Goal: Transaction & Acquisition: Download file/media

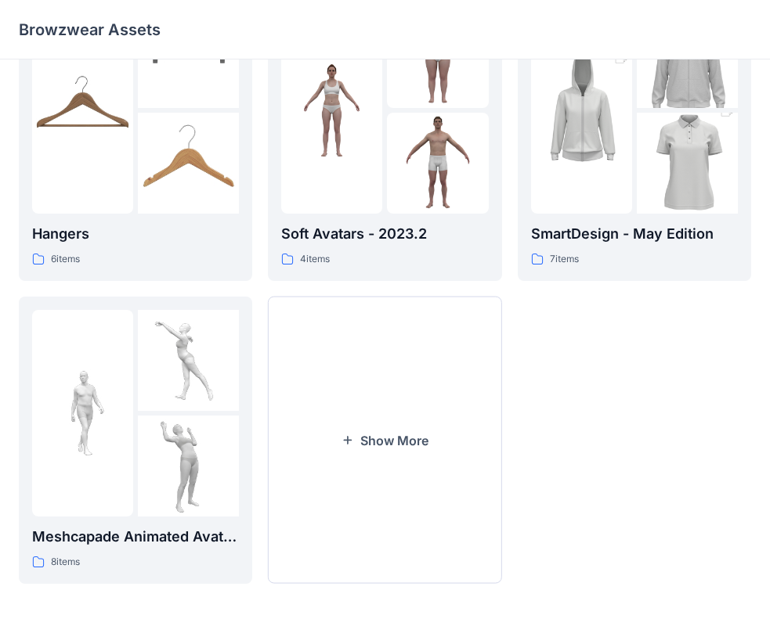
scroll to position [389, 0]
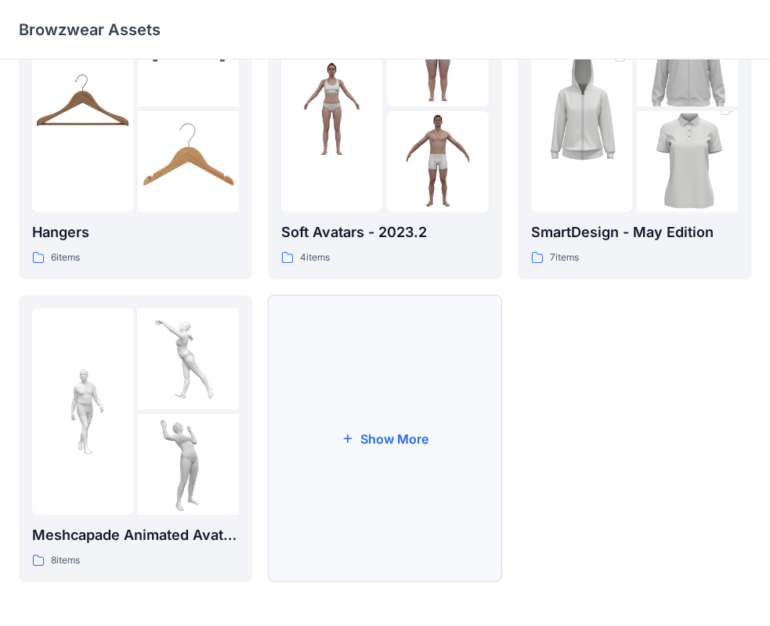
click at [378, 376] on button "Show More" at bounding box center [384, 438] width 233 height 287
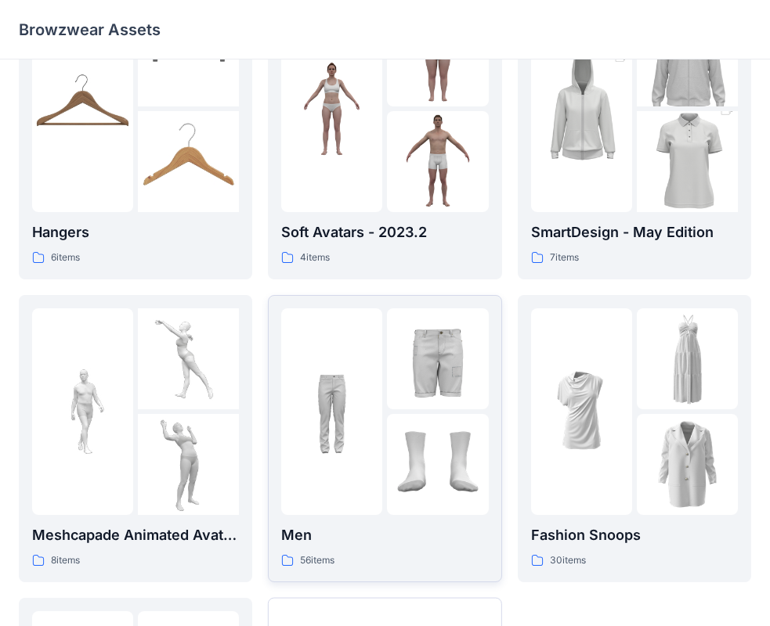
click at [375, 536] on p "Men" at bounding box center [384, 536] width 207 height 22
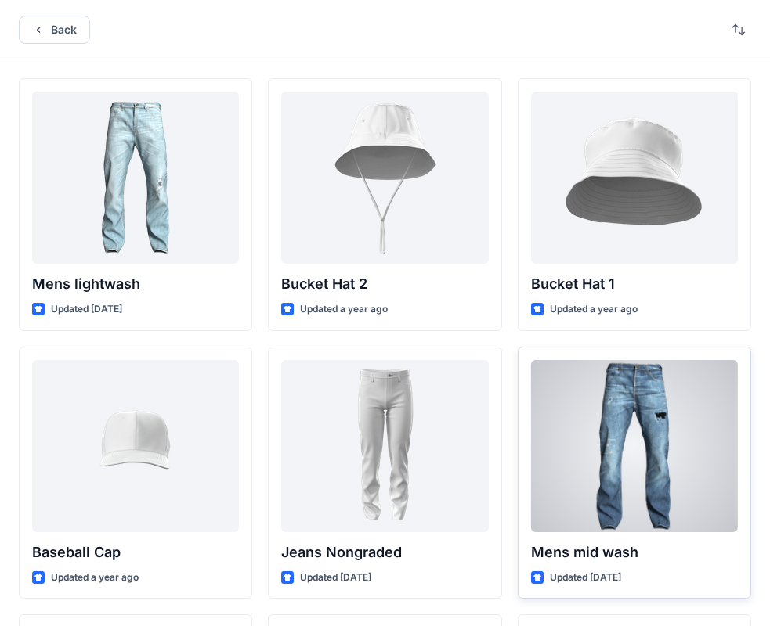
click at [561, 420] on div at bounding box center [634, 446] width 207 height 172
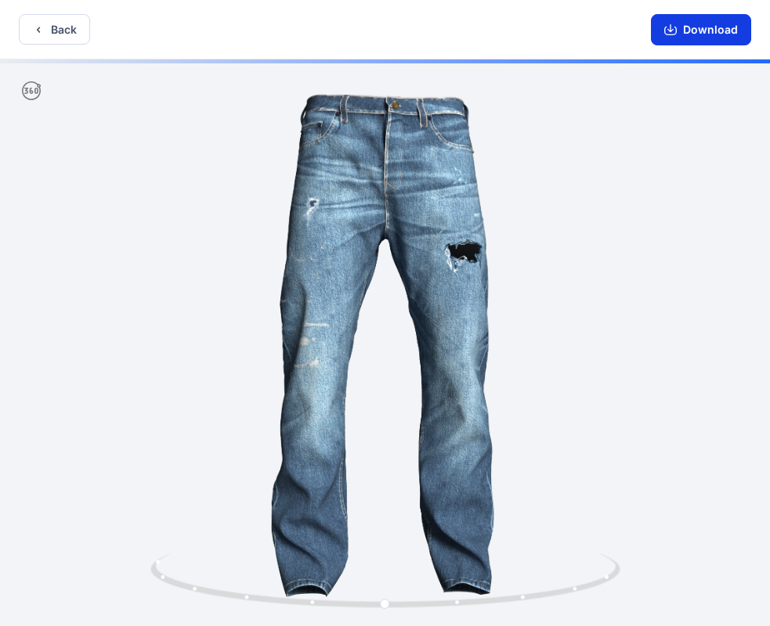
click at [701, 42] on button "Download" at bounding box center [701, 29] width 100 height 31
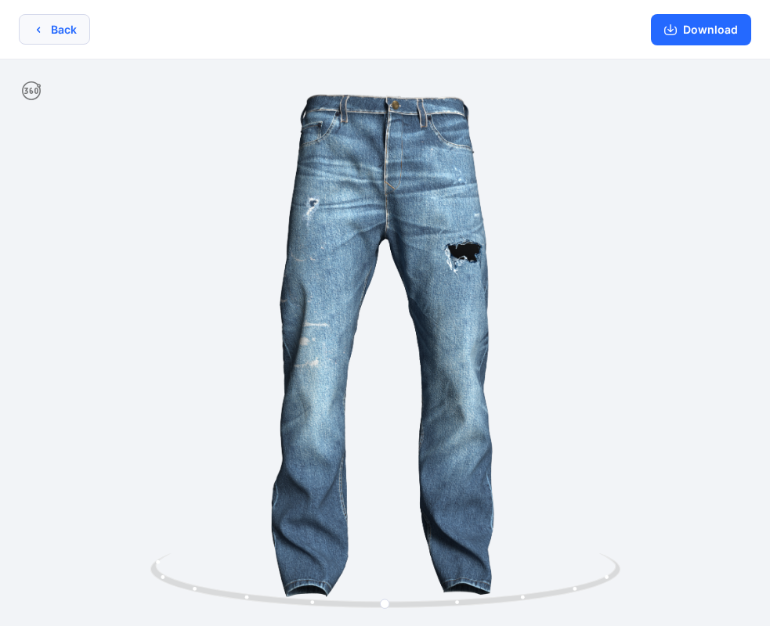
click at [49, 31] on button "Back" at bounding box center [54, 29] width 71 height 31
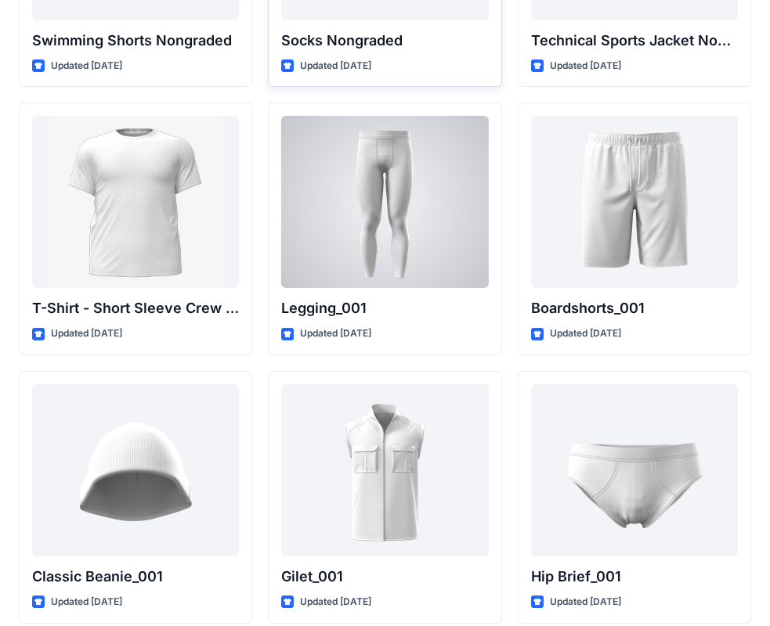
scroll to position [2730, 0]
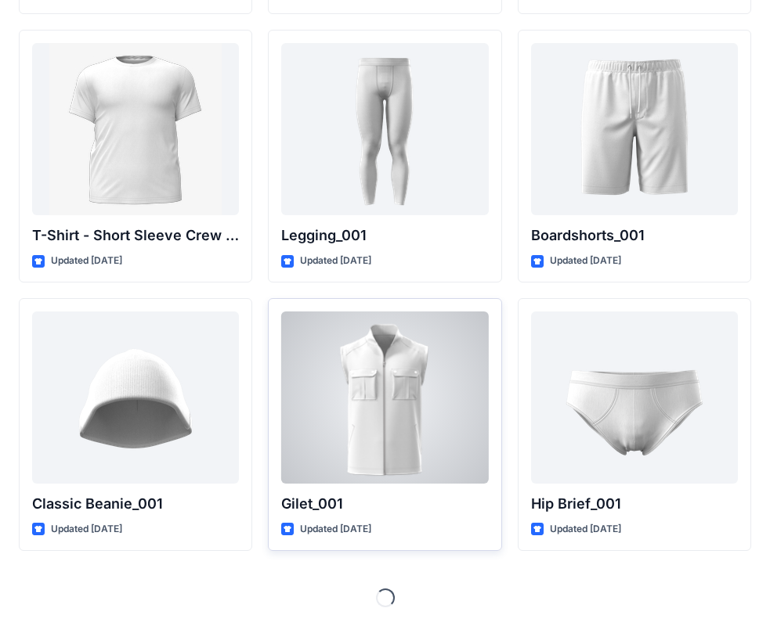
click at [411, 397] on div at bounding box center [384, 398] width 207 height 172
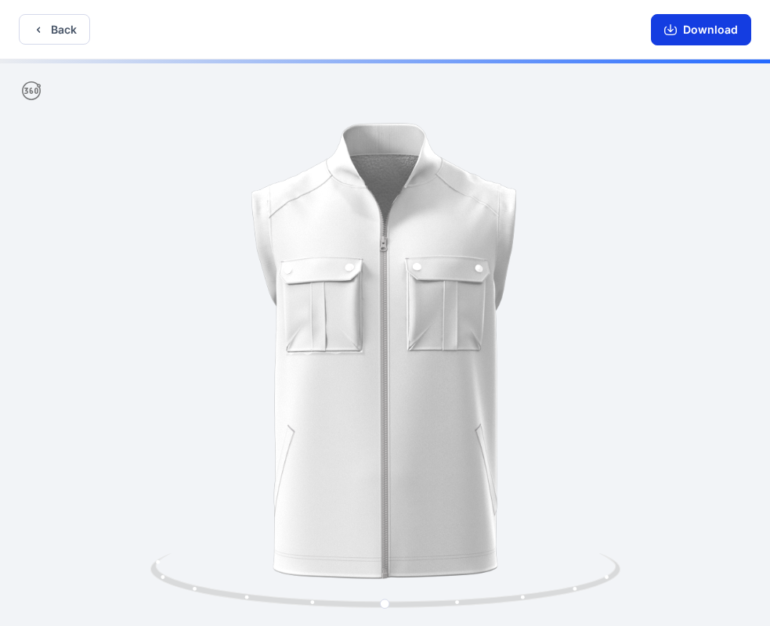
click at [698, 43] on button "Download" at bounding box center [701, 29] width 100 height 31
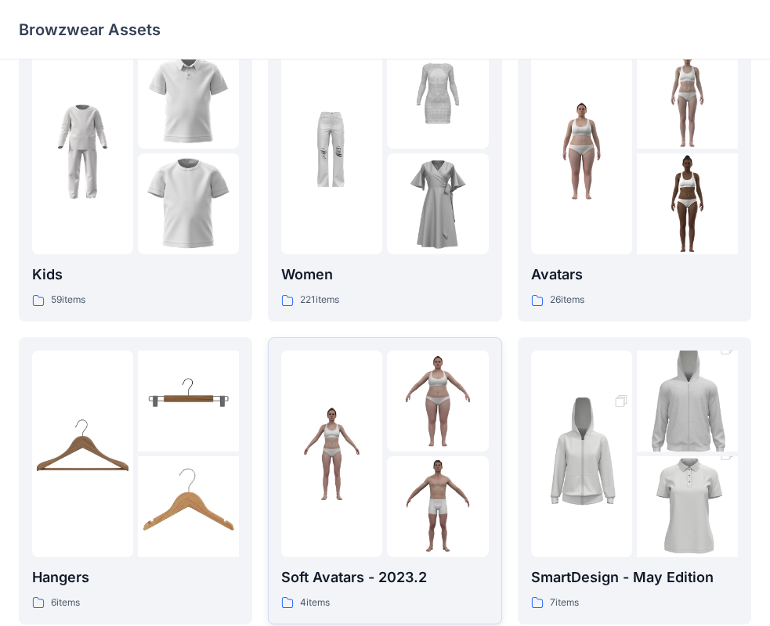
scroll to position [389, 0]
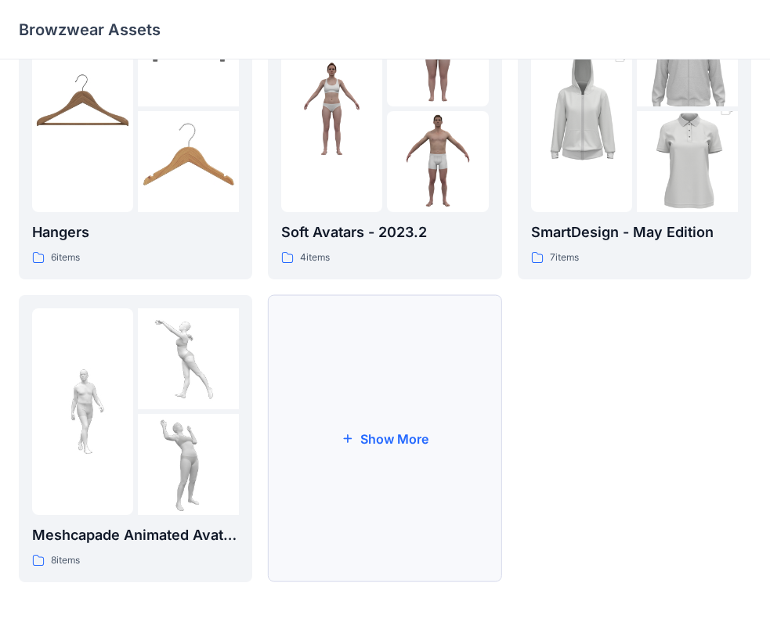
click at [401, 419] on button "Show More" at bounding box center [384, 438] width 233 height 287
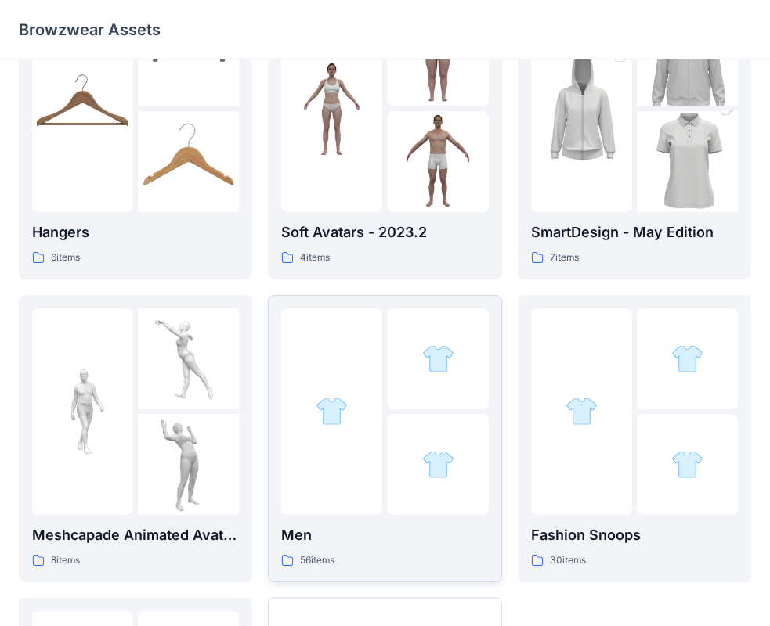
click at [381, 536] on p "Men" at bounding box center [384, 536] width 207 height 22
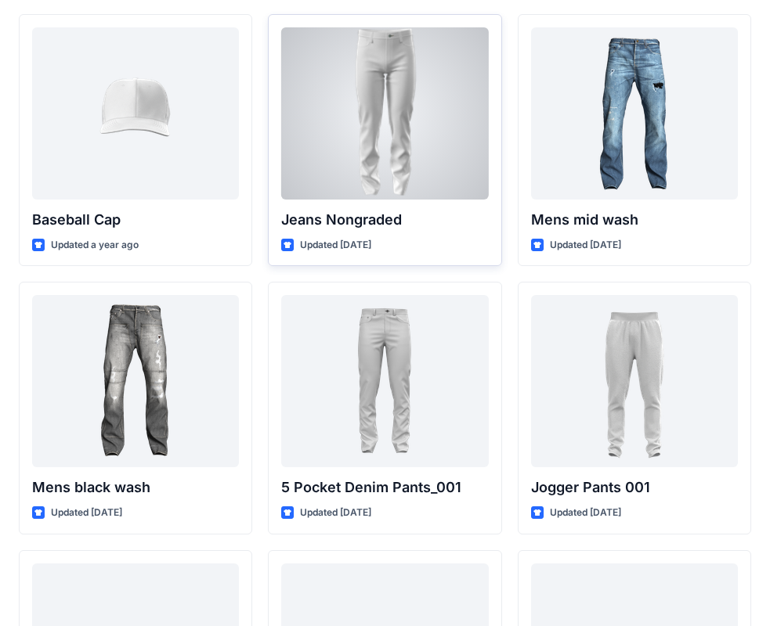
scroll to position [391, 0]
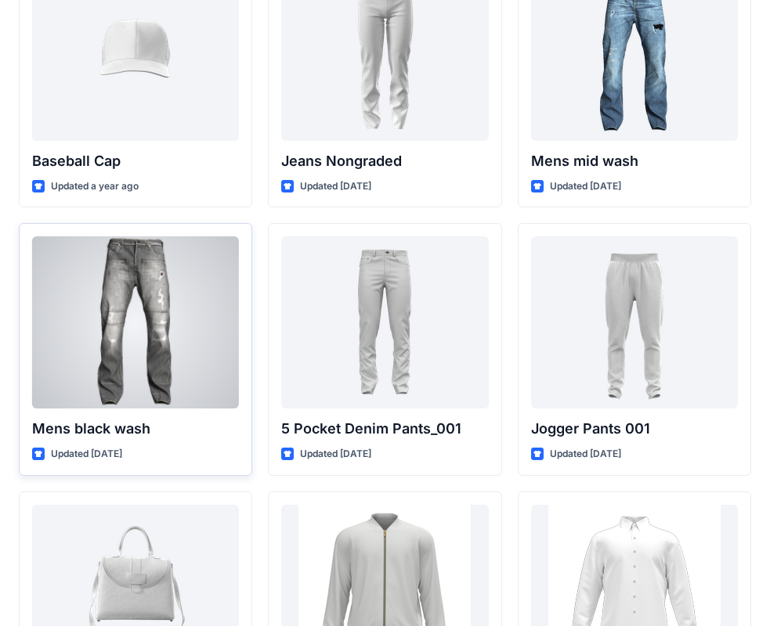
click at [207, 378] on div at bounding box center [135, 322] width 207 height 172
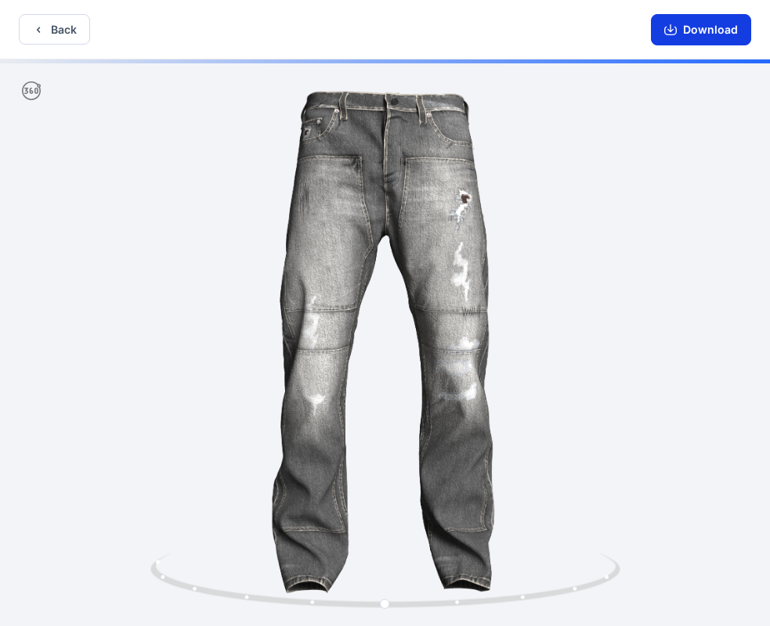
click at [696, 31] on button "Download" at bounding box center [701, 29] width 100 height 31
